Goal: Find specific page/section

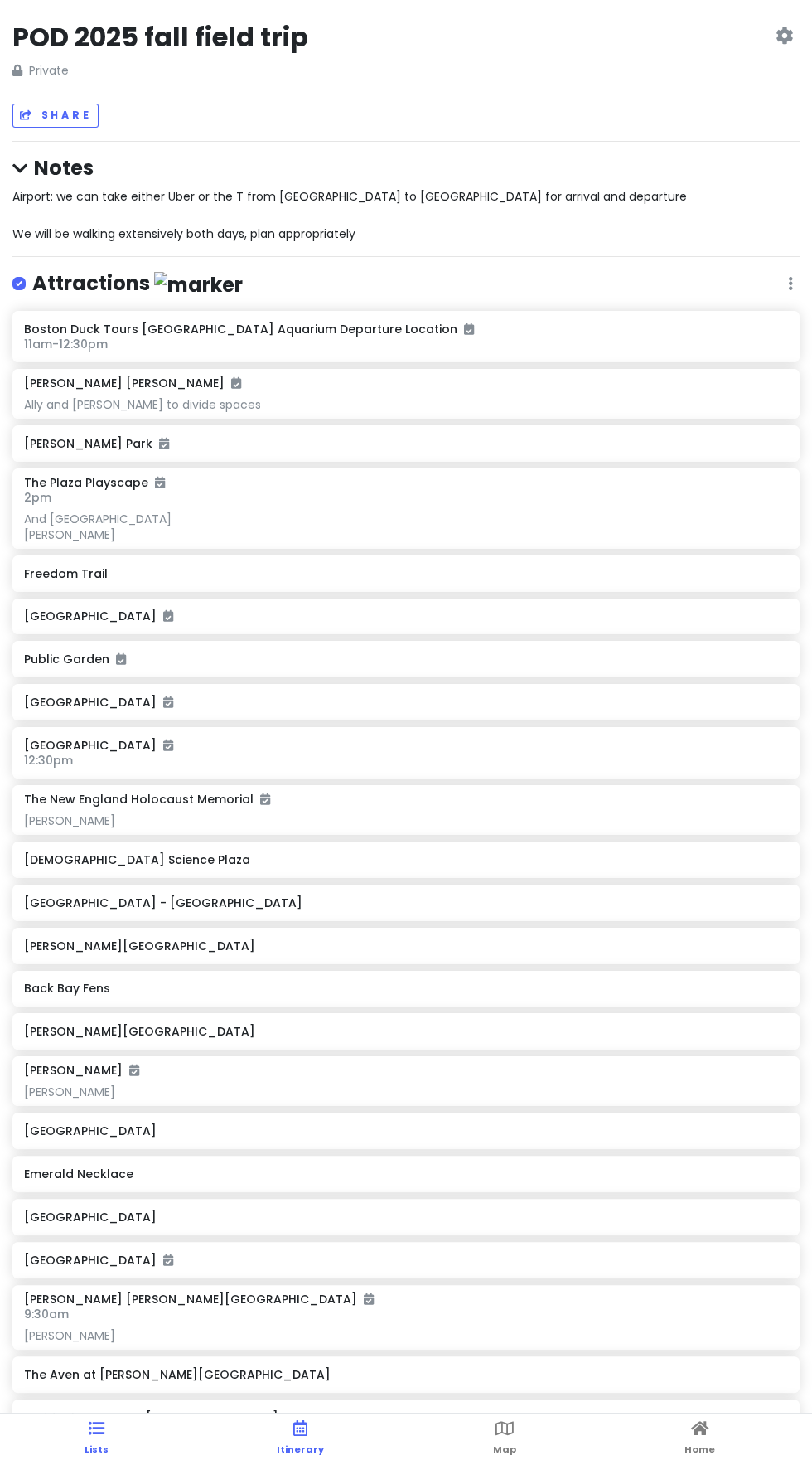
click at [299, 1429] on icon at bounding box center [300, 1429] width 14 height 12
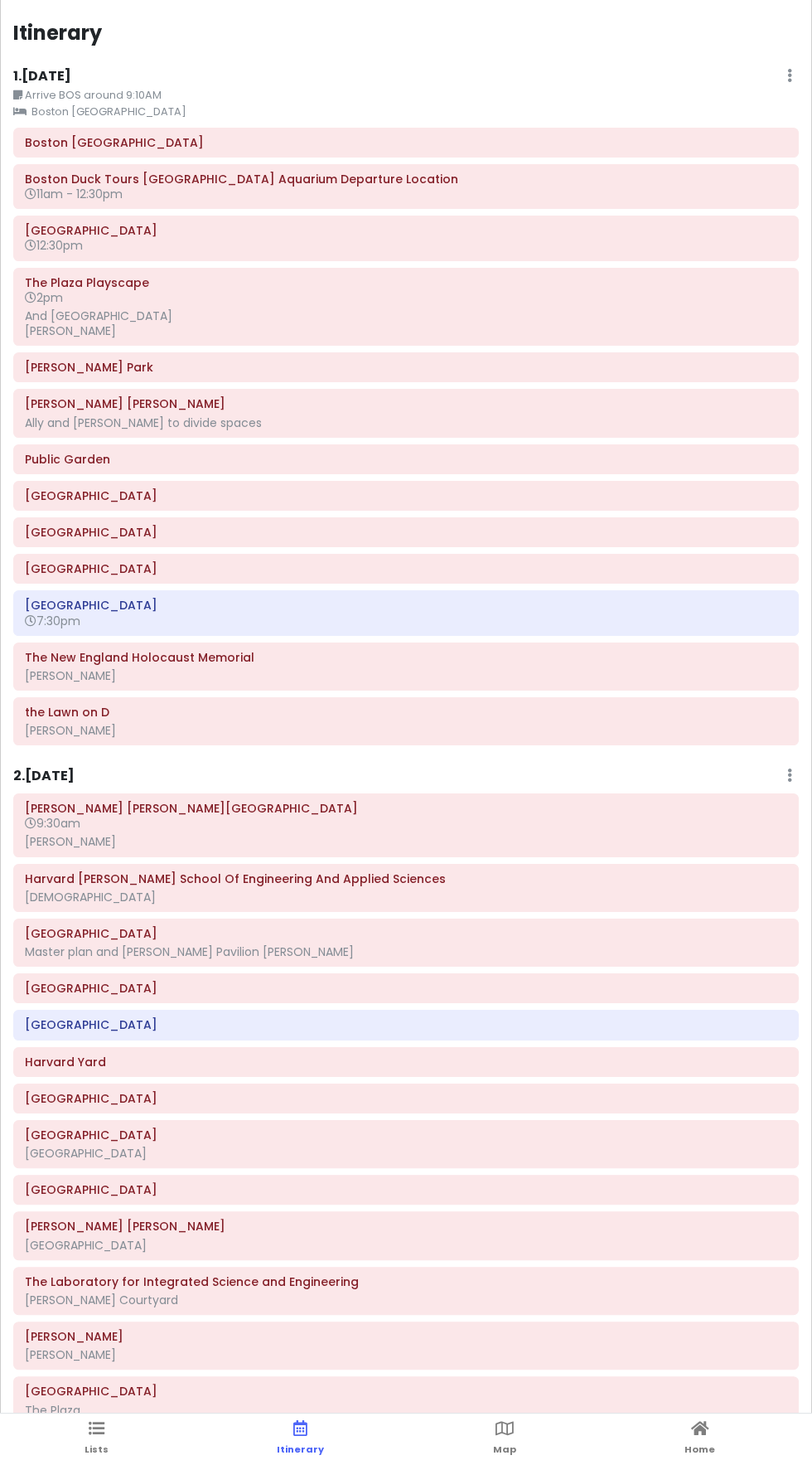
click at [67, 715] on div "the Lawn on D [PERSON_NAME]" at bounding box center [406, 721] width 763 height 42
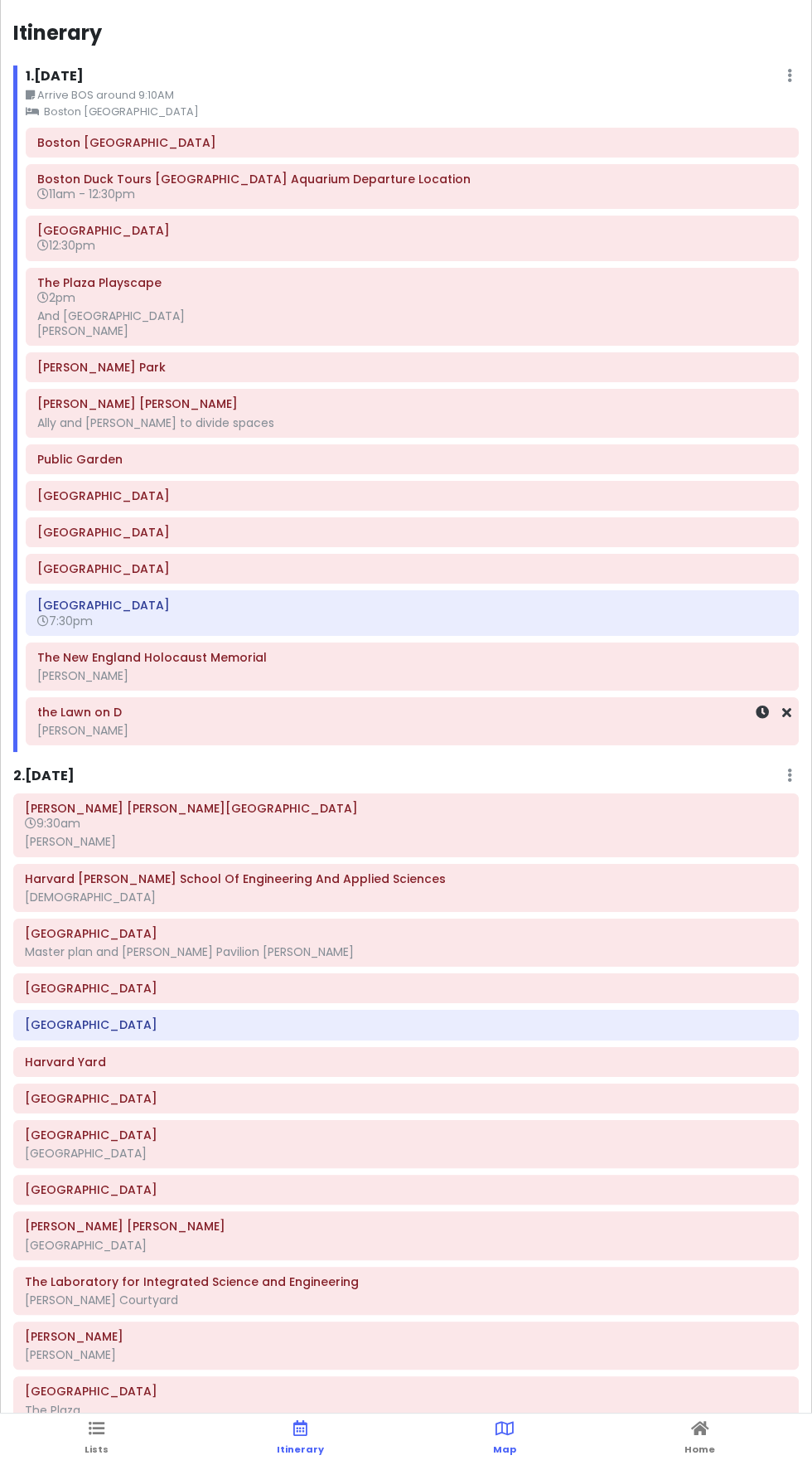
click at [501, 1437] on link "Map" at bounding box center [505, 1439] width 23 height 51
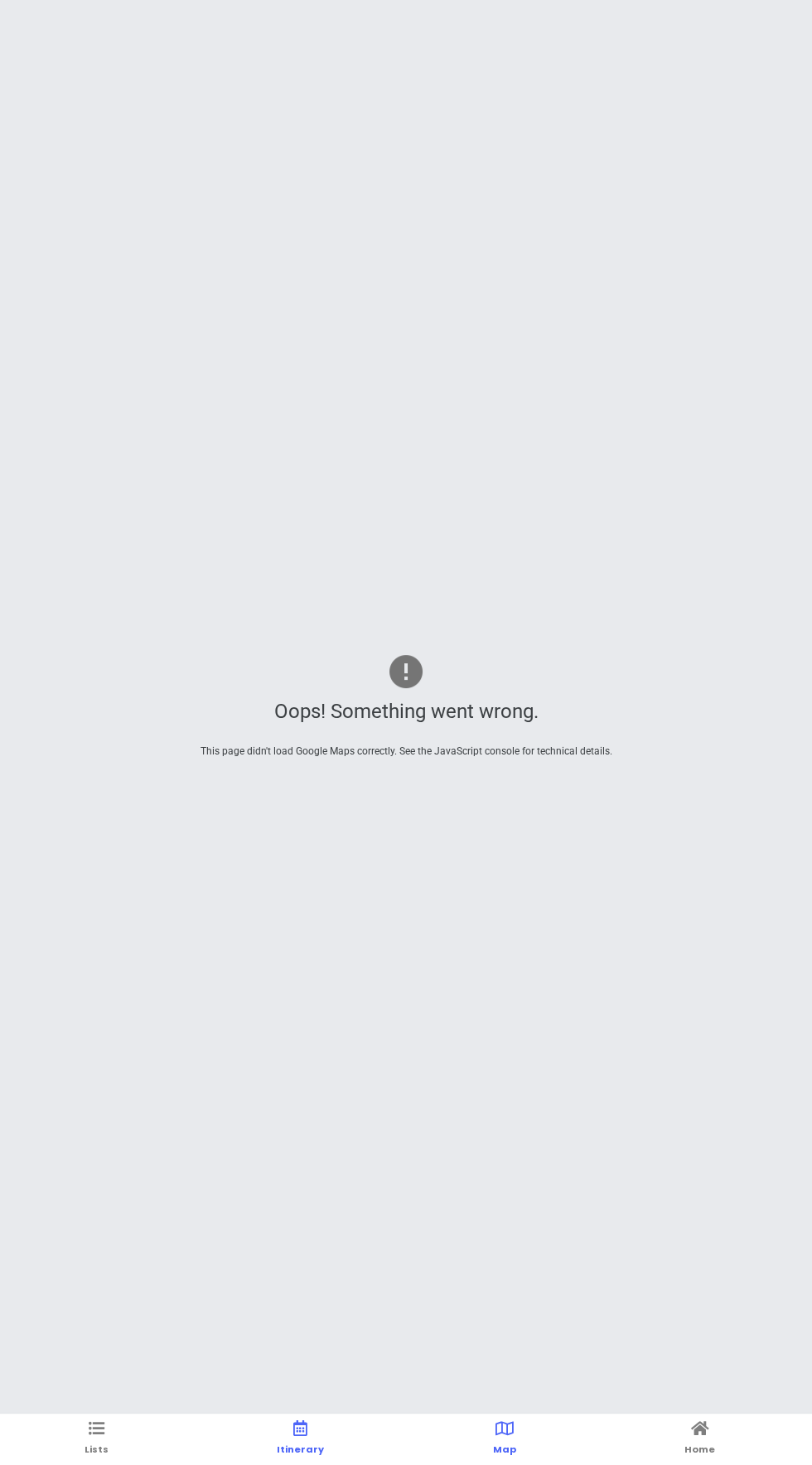
click at [304, 1447] on span "Itinerary" at bounding box center [300, 1449] width 47 height 13
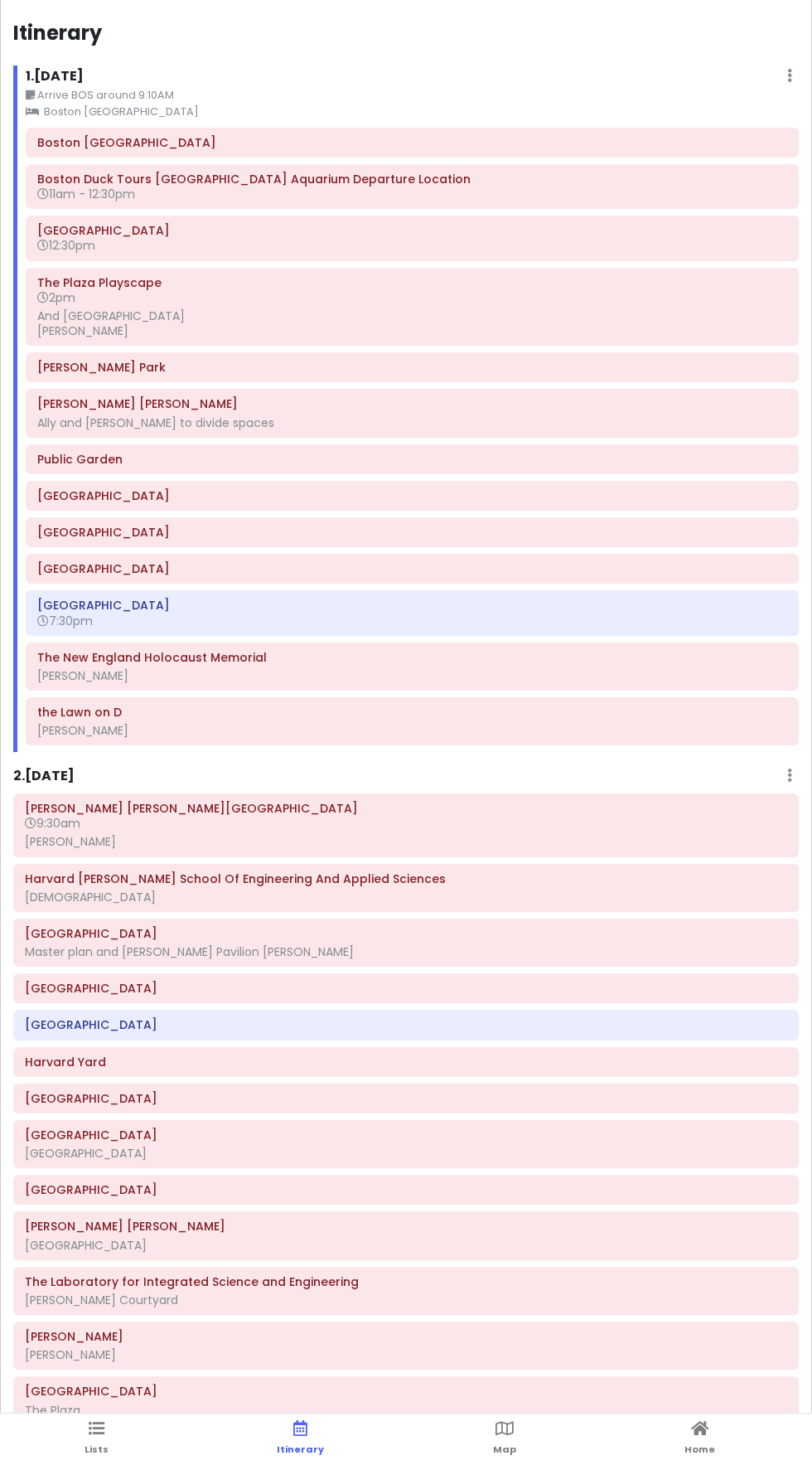
click at [86, 730] on div "[PERSON_NAME]" at bounding box center [412, 730] width 750 height 15
click at [494, 1459] on link "Map" at bounding box center [505, 1439] width 23 height 51
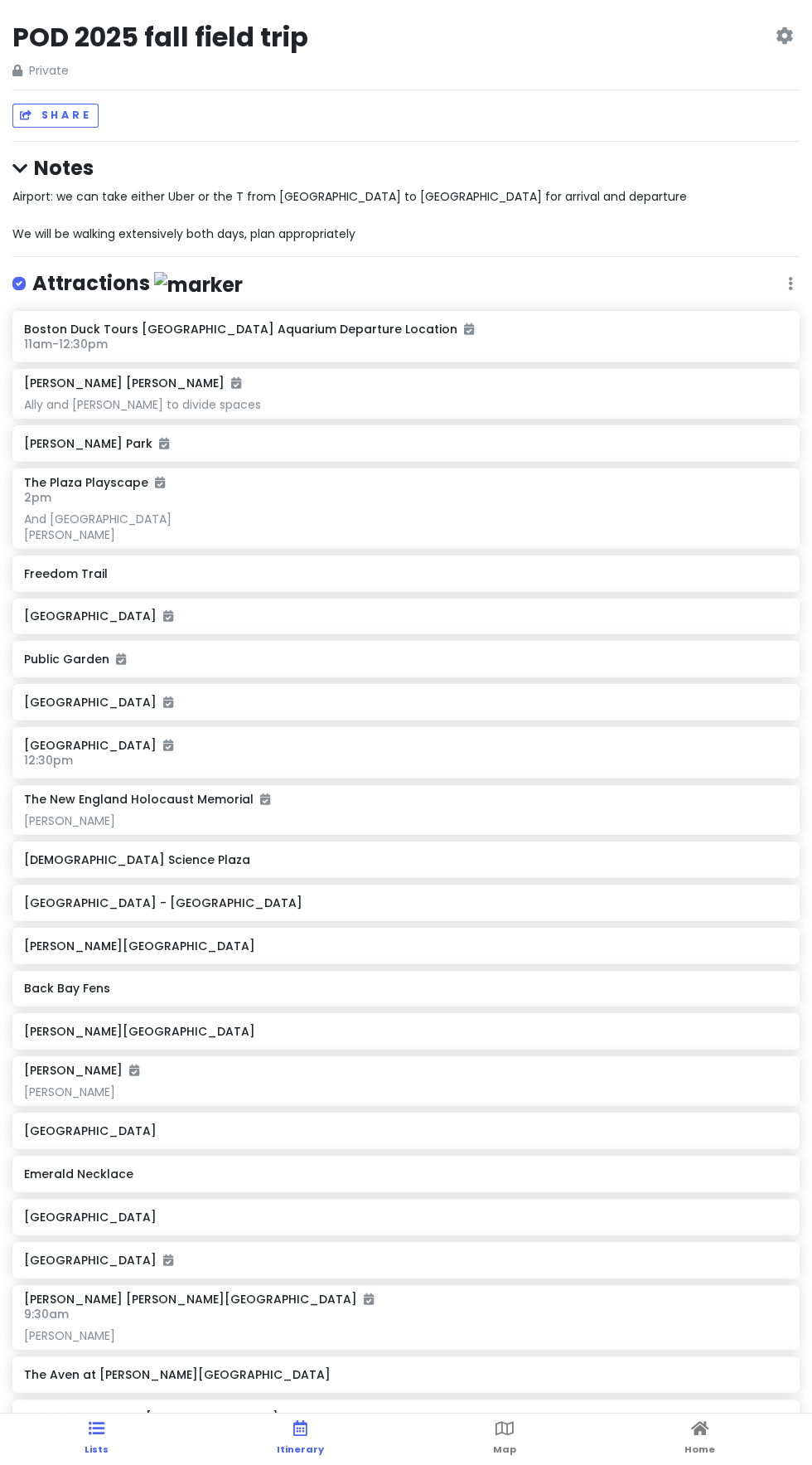
click at [289, 1435] on link "Itinerary" at bounding box center [300, 1439] width 47 height 51
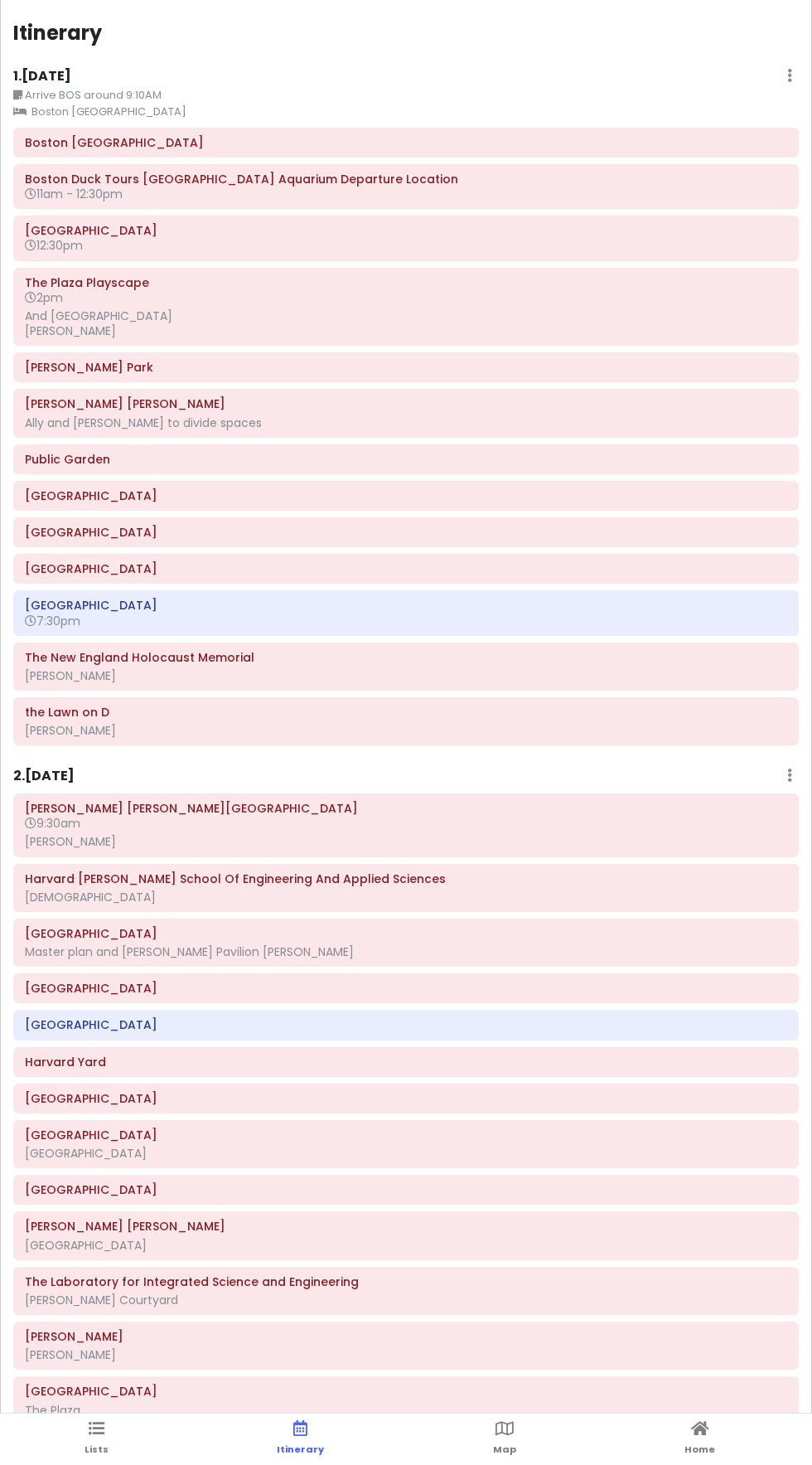
click at [69, 728] on div "[PERSON_NAME]" at bounding box center [406, 730] width 763 height 15
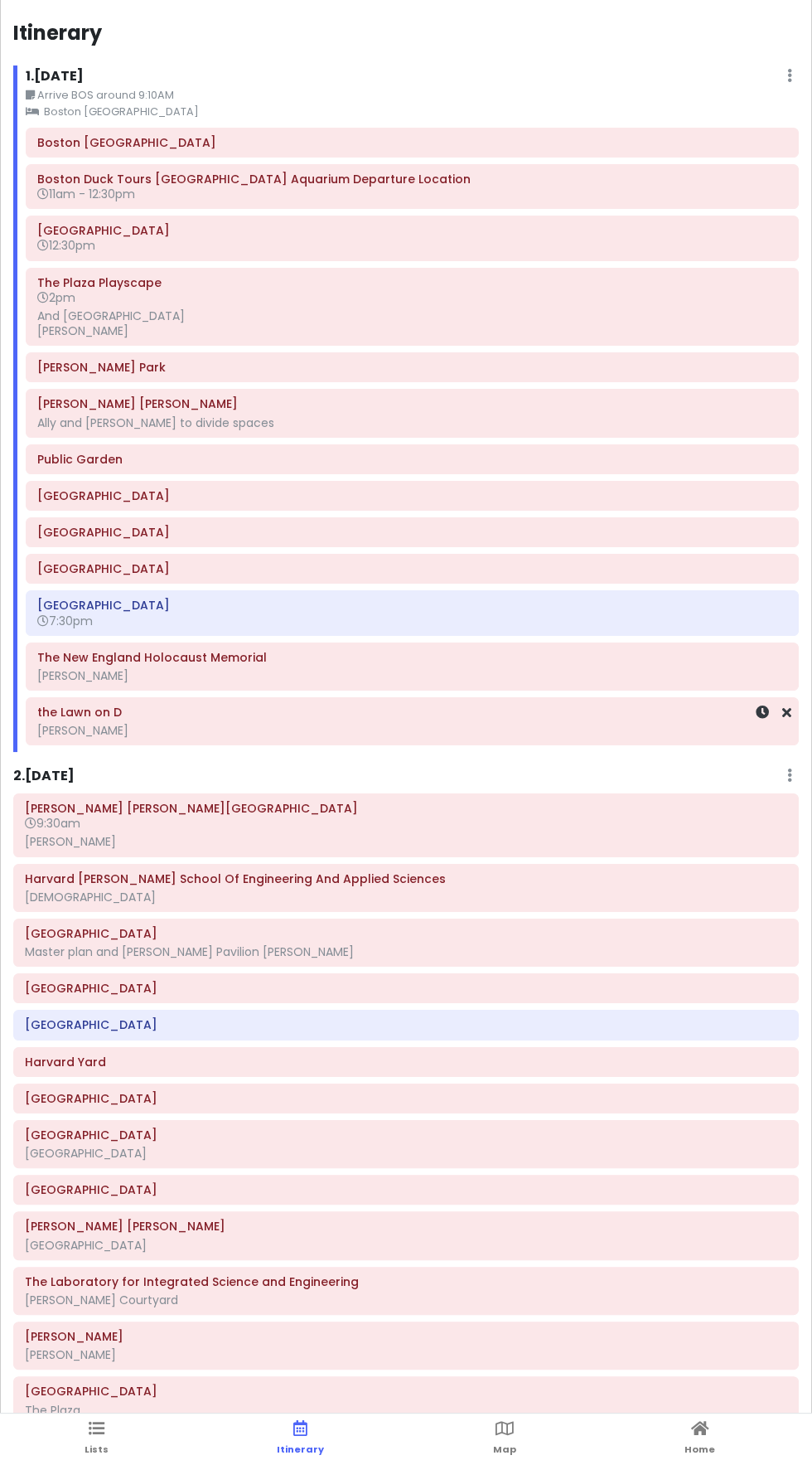
click at [80, 712] on h6 "the Lawn on D" at bounding box center [412, 712] width 750 height 15
click at [500, 1429] on icon at bounding box center [505, 1429] width 18 height 12
